Goal: Task Accomplishment & Management: Use online tool/utility

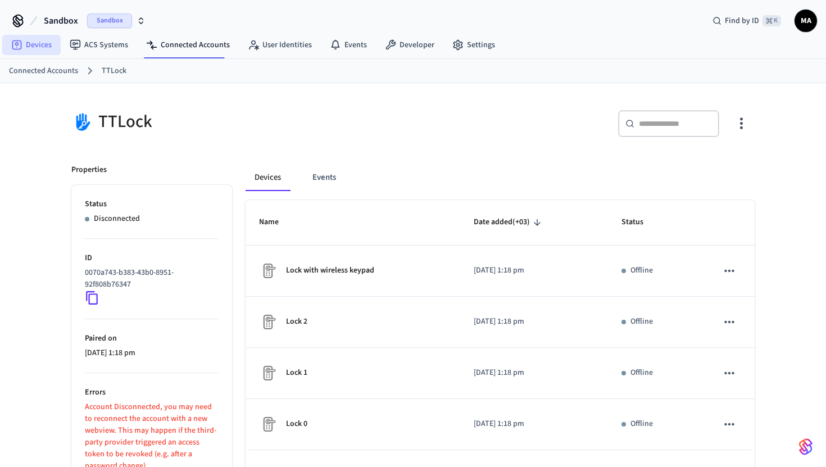
click at [24, 43] on link "Devices" at bounding box center [31, 45] width 58 height 20
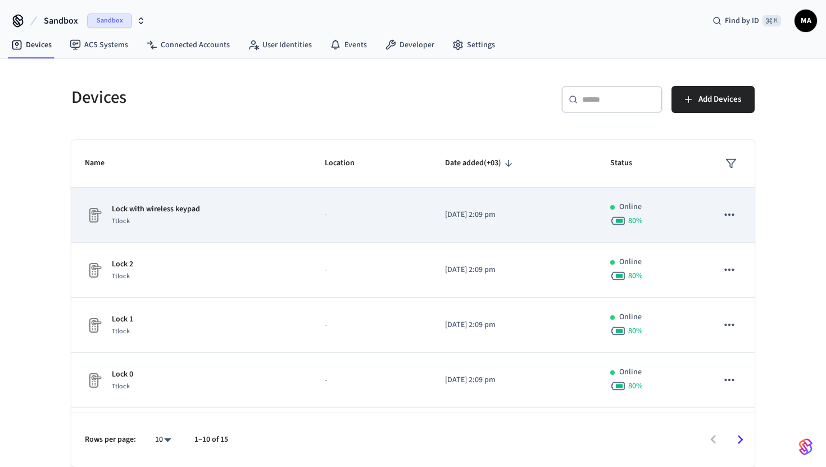
scroll to position [311, 0]
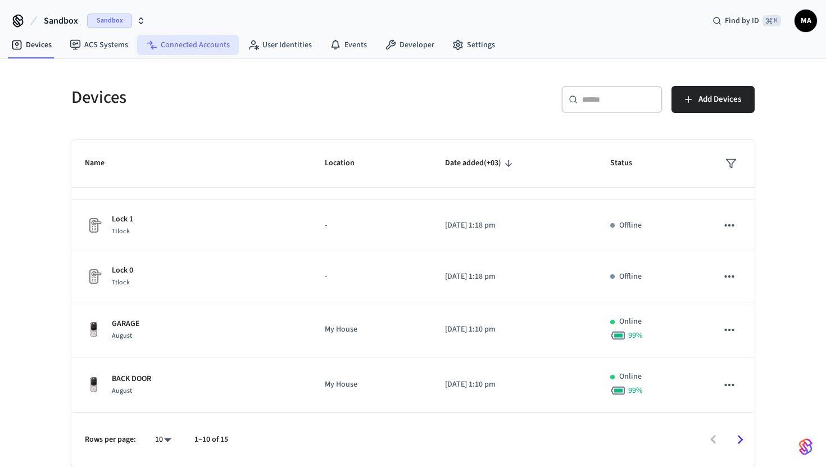
click at [170, 40] on link "Connected Accounts" at bounding box center [188, 45] width 102 height 20
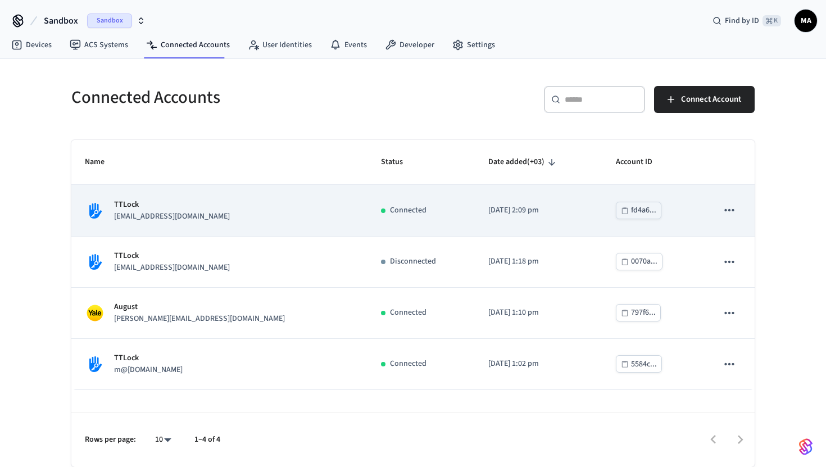
click at [226, 220] on div "TTLock mmmm@example.com" at bounding box center [219, 211] width 269 height 24
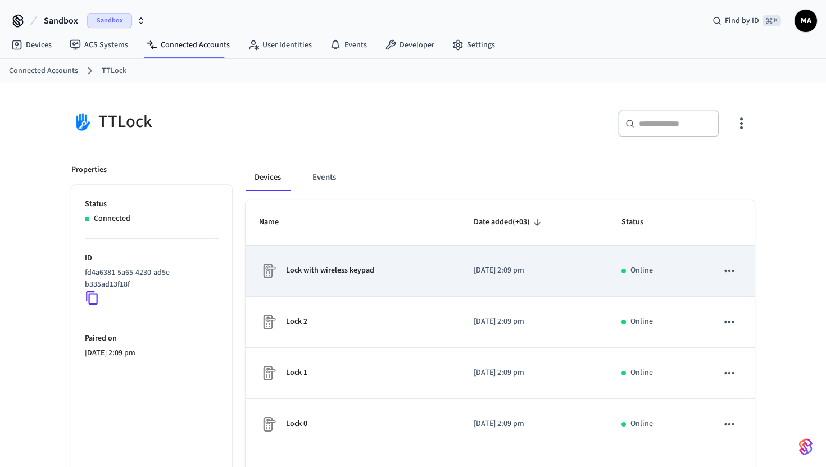
scroll to position [60, 0]
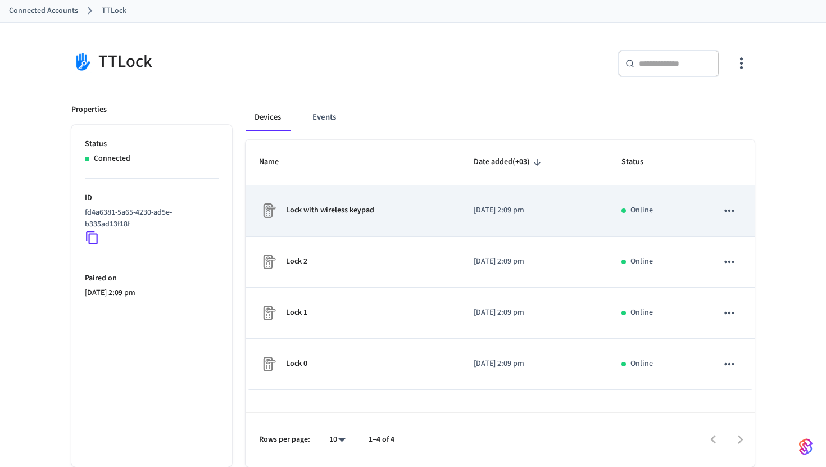
click at [324, 224] on td "Lock with wireless keypad" at bounding box center [353, 210] width 215 height 51
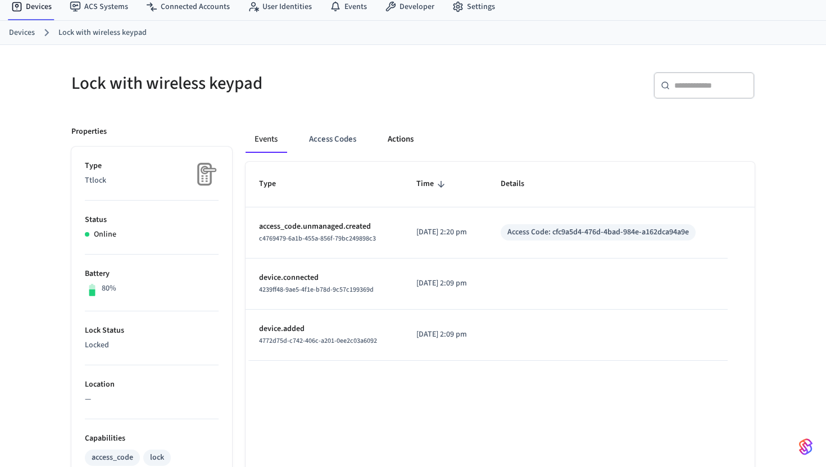
scroll to position [42, 0]
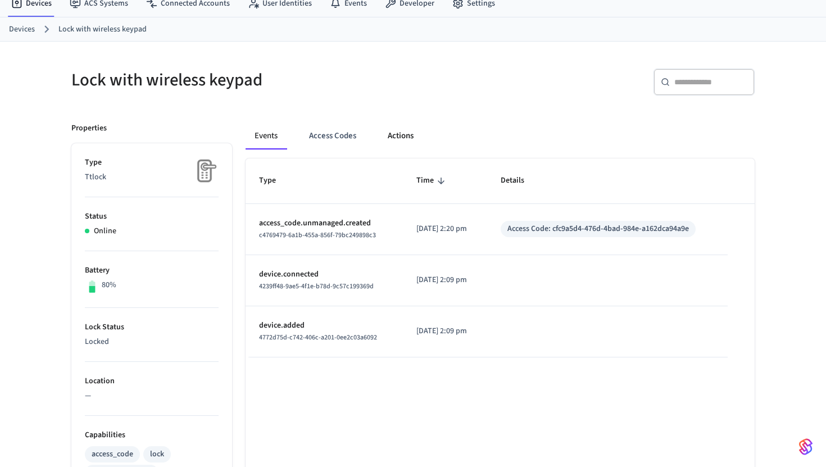
click at [405, 125] on button "Actions" at bounding box center [401, 136] width 44 height 27
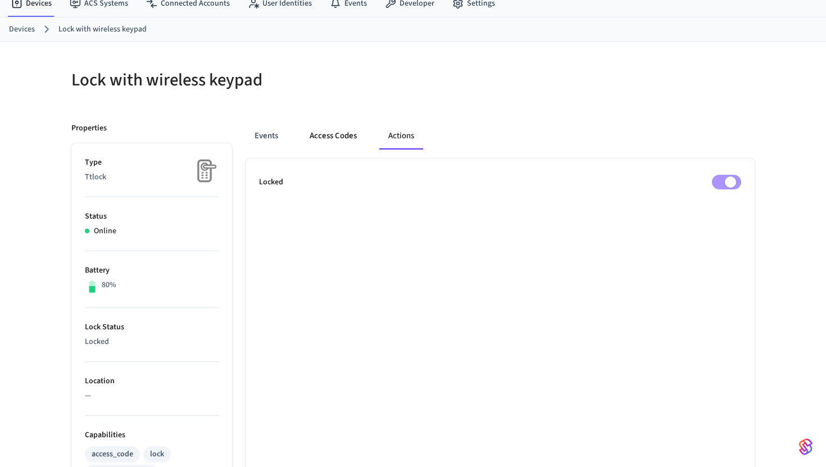
click at [327, 133] on button "Access Codes" at bounding box center [333, 136] width 65 height 27
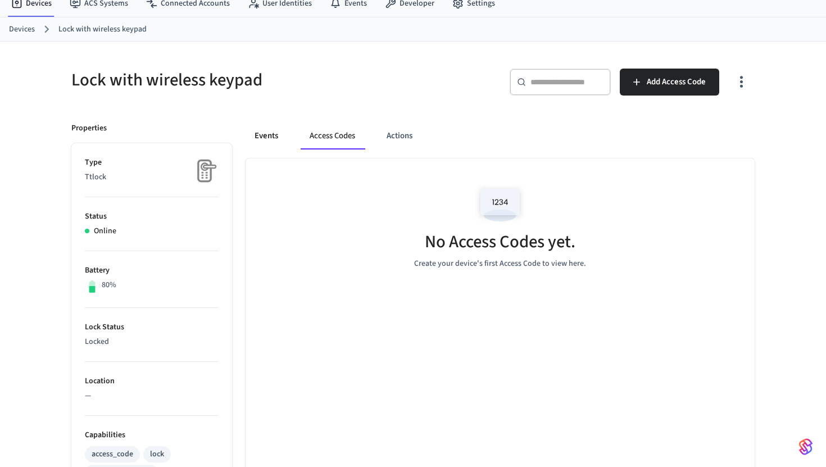
click at [279, 138] on button "Events" at bounding box center [267, 136] width 42 height 27
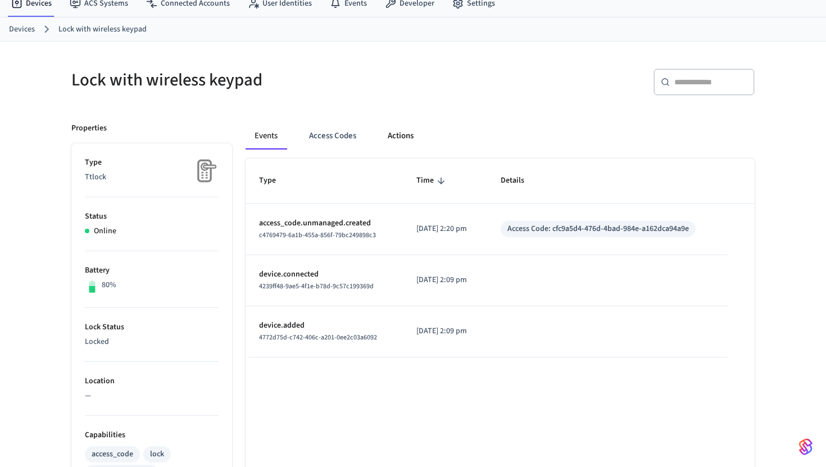
click at [413, 138] on button "Actions" at bounding box center [401, 136] width 44 height 27
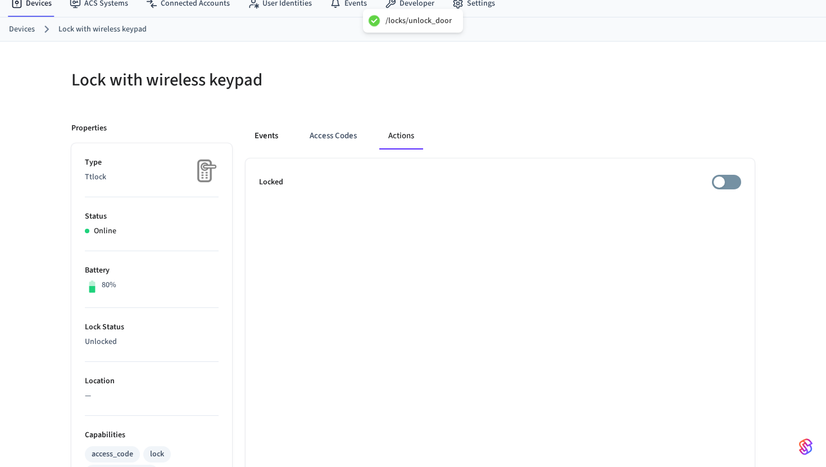
click at [269, 137] on button "Events" at bounding box center [267, 136] width 42 height 27
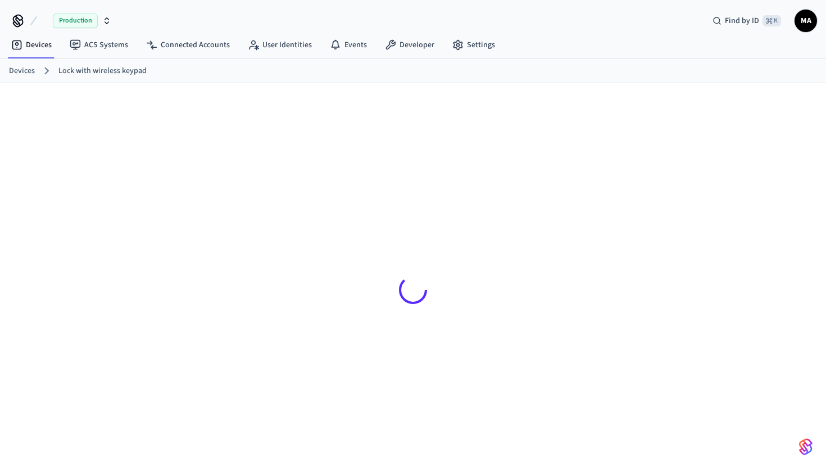
scroll to position [42, 0]
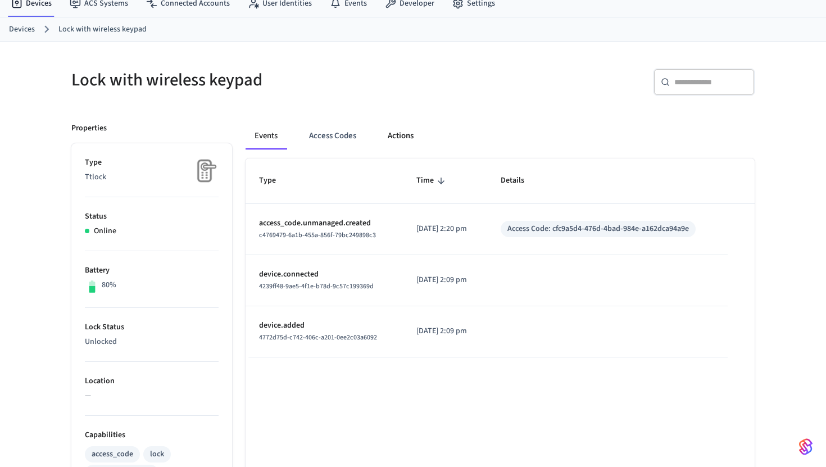
click at [404, 141] on button "Actions" at bounding box center [401, 136] width 44 height 27
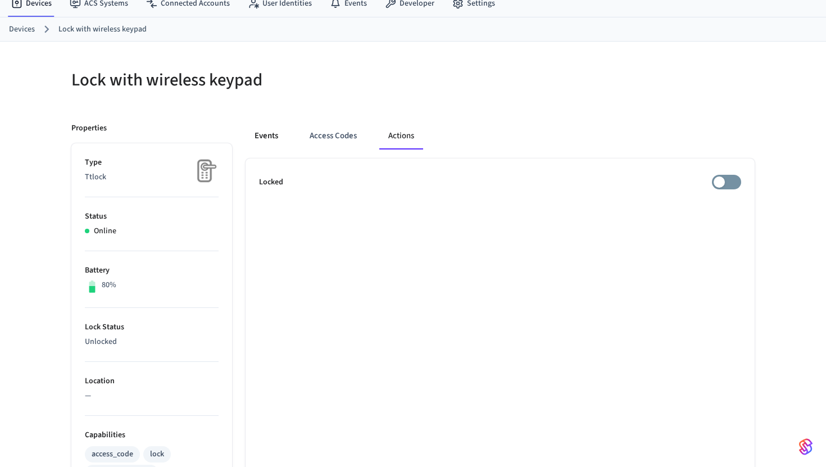
click at [264, 132] on button "Events" at bounding box center [267, 136] width 42 height 27
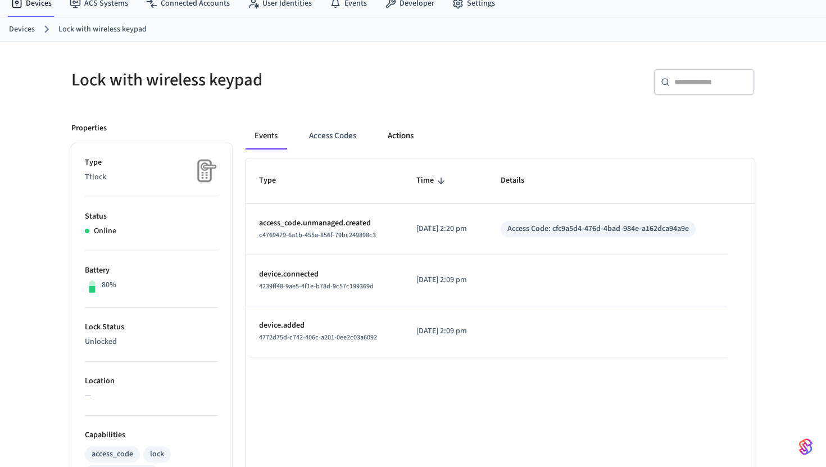
click at [403, 135] on button "Actions" at bounding box center [401, 136] width 44 height 27
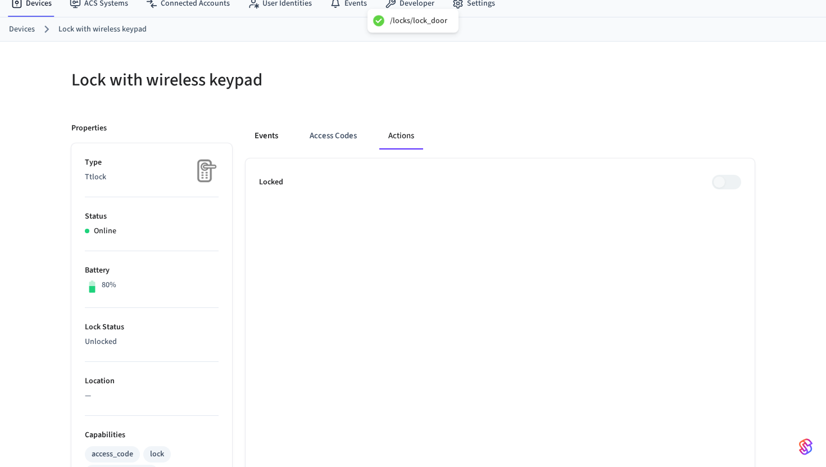
click at [264, 134] on button "Events" at bounding box center [267, 136] width 42 height 27
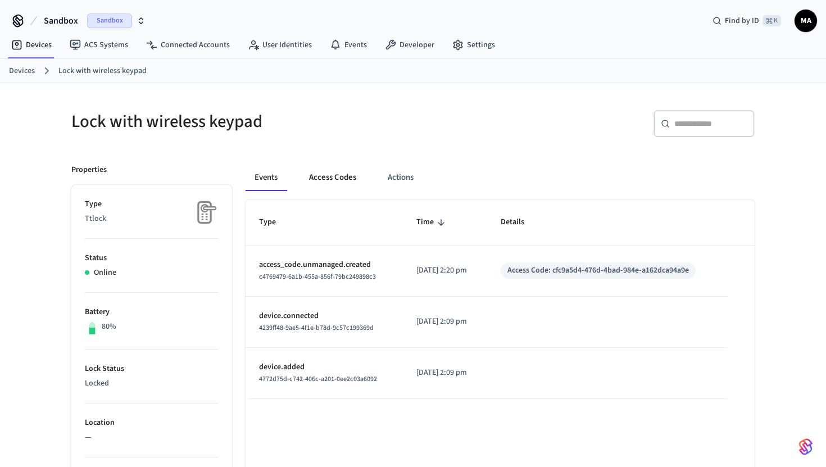
click at [321, 170] on button "Access Codes" at bounding box center [332, 177] width 65 height 27
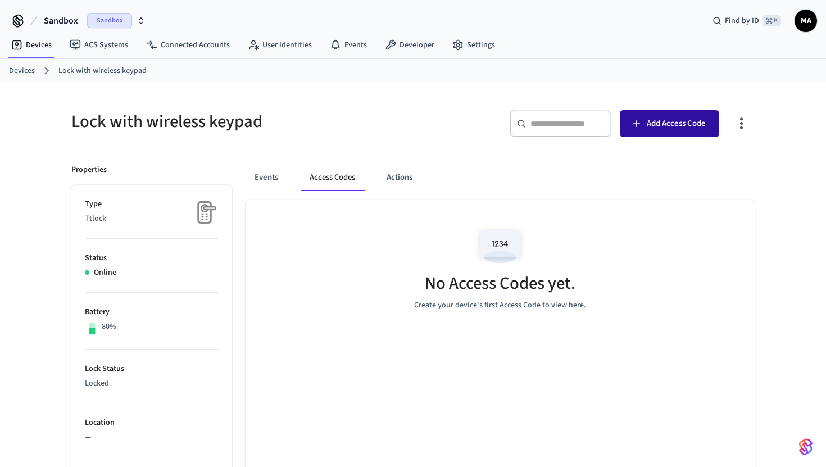
click at [654, 129] on span "Add Access Code" at bounding box center [676, 123] width 59 height 15
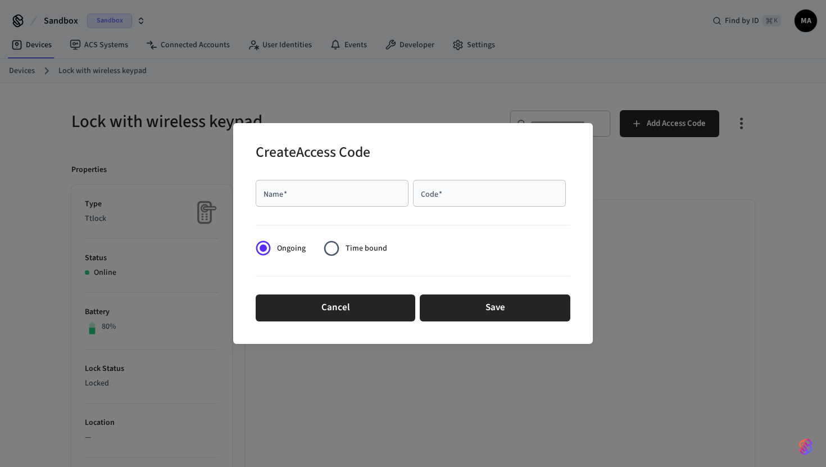
click at [321, 187] on div "Name   *" at bounding box center [332, 193] width 153 height 27
click at [456, 197] on input "Code   *" at bounding box center [489, 193] width 139 height 11
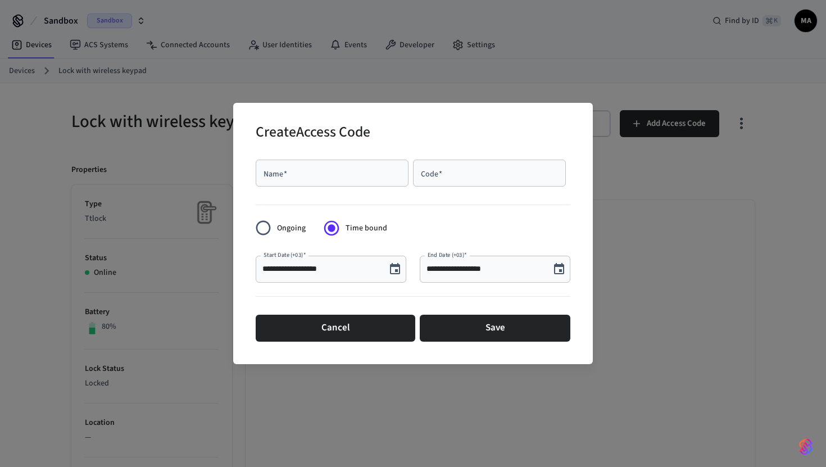
click at [315, 183] on div "Name   *" at bounding box center [332, 173] width 153 height 27
type input "****"
click at [455, 169] on input "Code   *" at bounding box center [489, 172] width 139 height 11
type input "*****"
click at [398, 267] on icon "Choose date, selected date is Aug 24, 2025" at bounding box center [394, 268] width 13 height 13
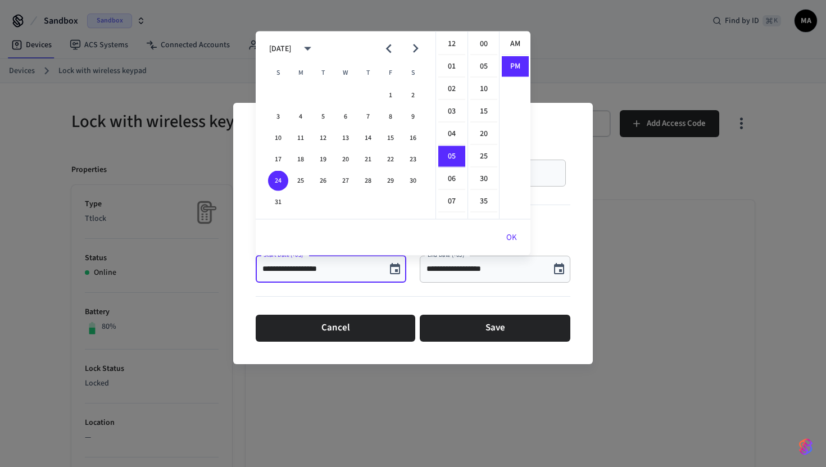
scroll to position [21, 0]
click at [330, 182] on button "26" at bounding box center [323, 181] width 20 height 20
type input "**********"
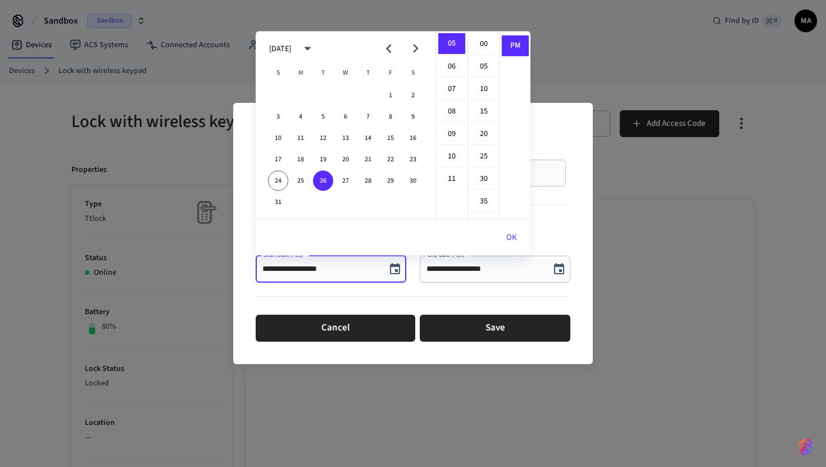
click at [453, 274] on input "**********" at bounding box center [485, 269] width 117 height 11
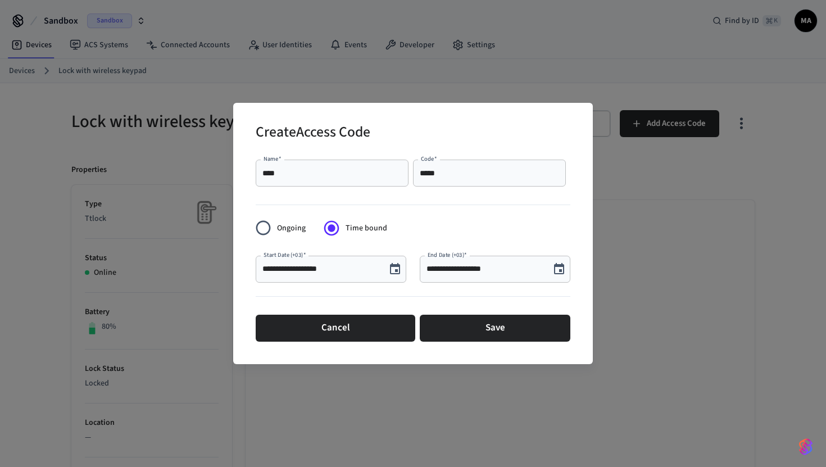
click at [555, 272] on icon "Choose date, selected date is Aug 24, 2025" at bounding box center [558, 268] width 13 height 13
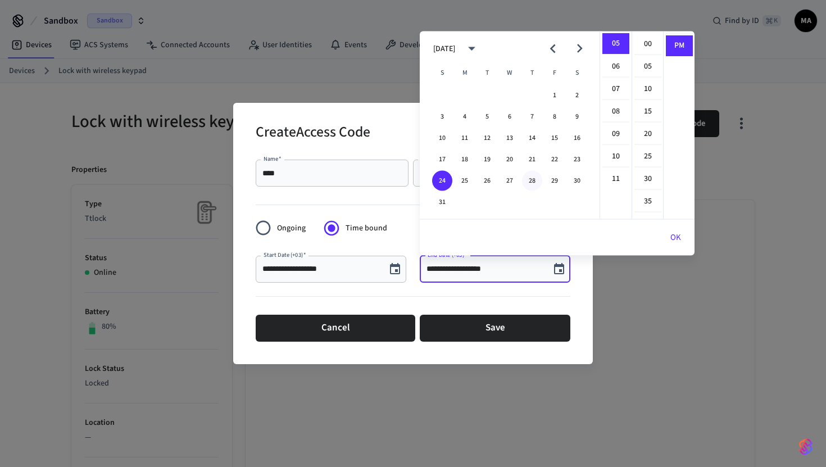
click at [534, 179] on button "28" at bounding box center [532, 181] width 20 height 20
type input "**********"
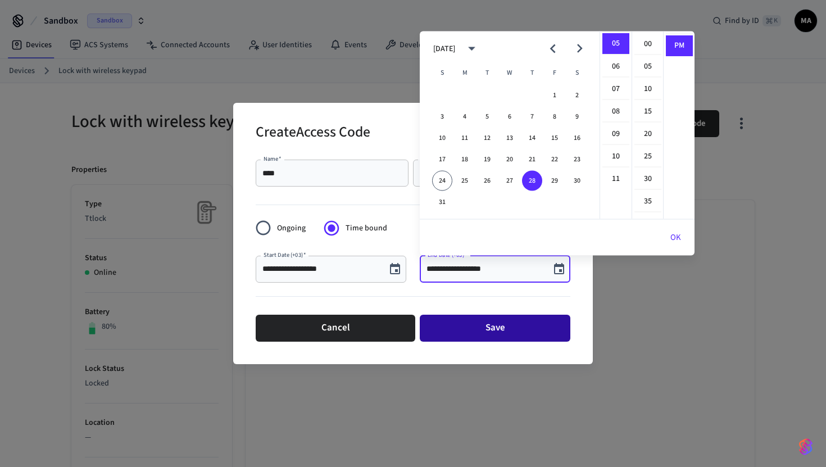
click at [453, 329] on button "Save" at bounding box center [495, 328] width 151 height 27
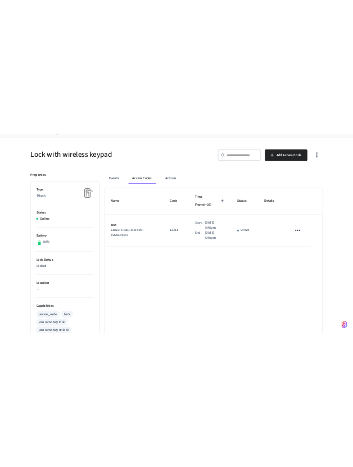
scroll to position [0, 0]
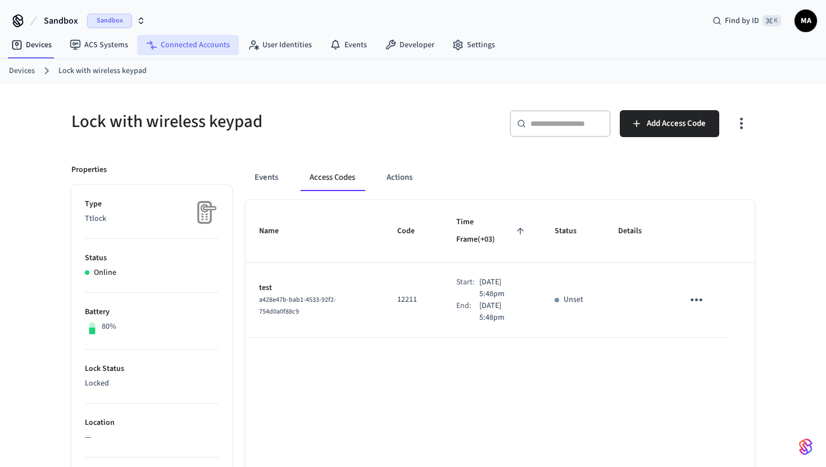
click at [174, 44] on link "Connected Accounts" at bounding box center [188, 45] width 102 height 20
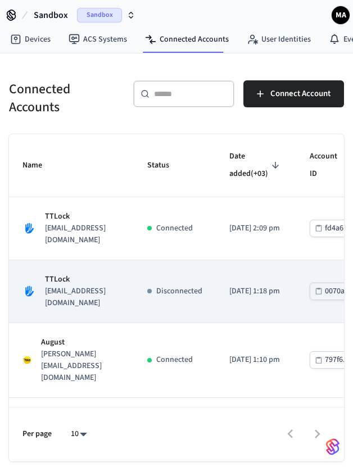
click at [182, 303] on td "Disconnected" at bounding box center [175, 291] width 82 height 63
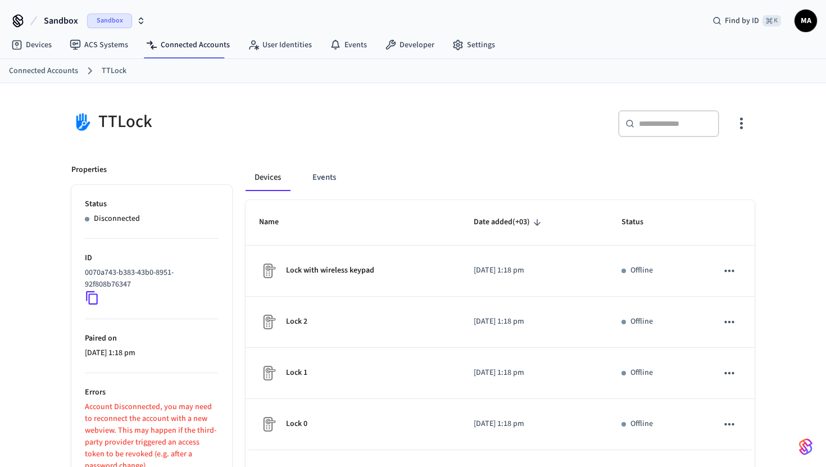
scroll to position [60, 0]
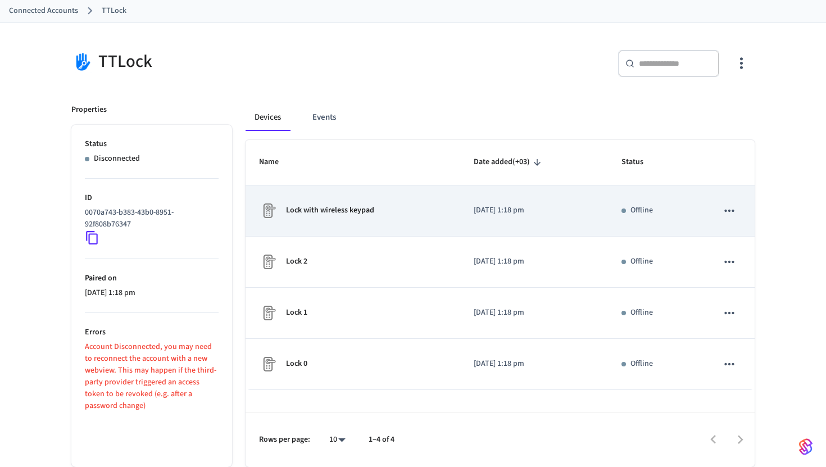
click at [352, 201] on td "Lock with wireless keypad" at bounding box center [353, 210] width 215 height 51
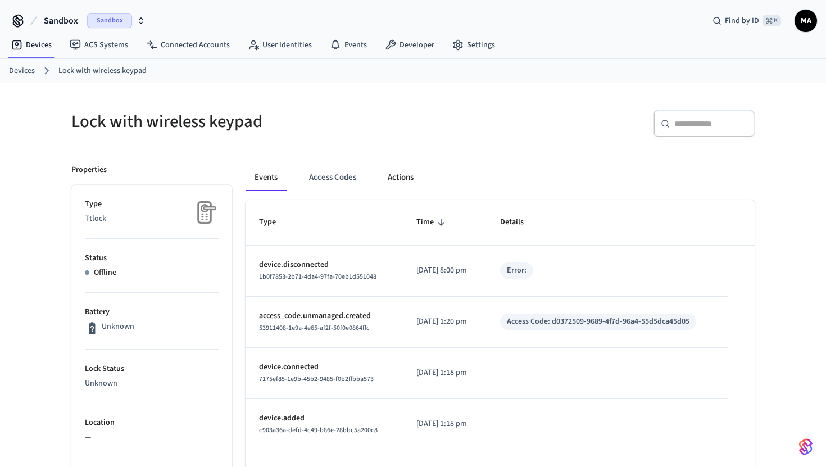
click at [352, 181] on button "Actions" at bounding box center [401, 177] width 44 height 27
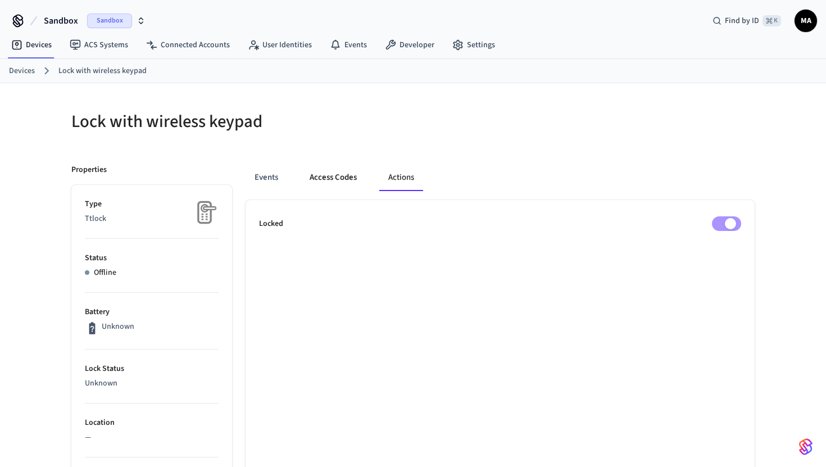
click at [337, 176] on button "Access Codes" at bounding box center [333, 177] width 65 height 27
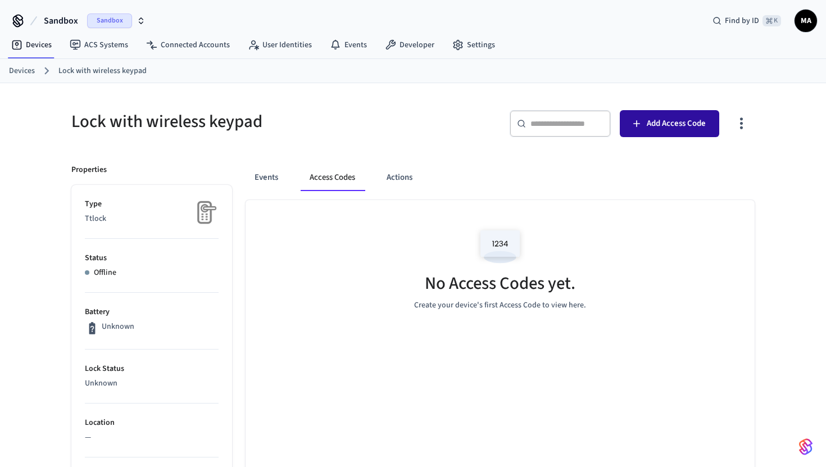
click at [352, 117] on span "Add Access Code" at bounding box center [676, 123] width 59 height 15
